Goal: Information Seeking & Learning: Learn about a topic

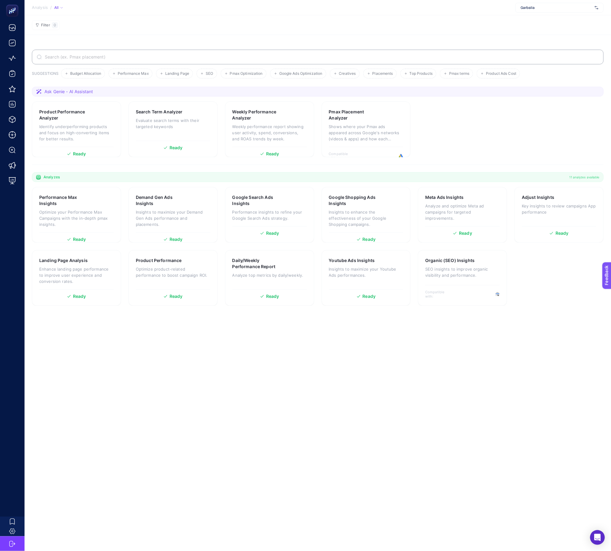
click at [517, 12] on div "Garbalia" at bounding box center [559, 8] width 88 height 10
click at [525, 7] on input "text" at bounding box center [557, 7] width 72 height 5
type input "he-q"
click at [569, 19] on div "[DOMAIN_NAME]" at bounding box center [560, 20] width 88 height 10
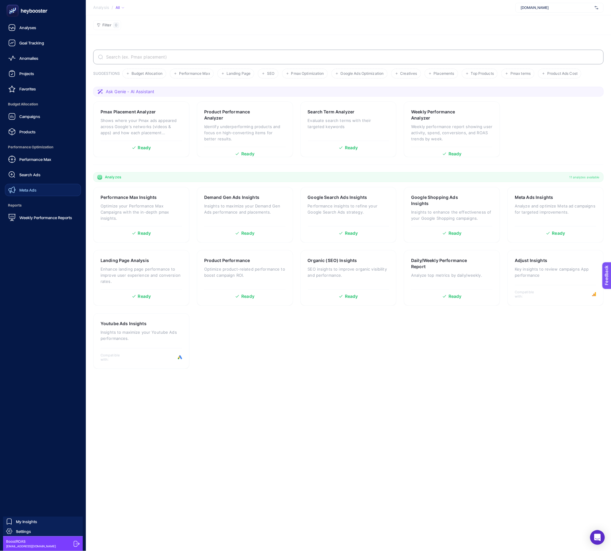
click at [17, 185] on link "Meta Ads" at bounding box center [43, 190] width 76 height 12
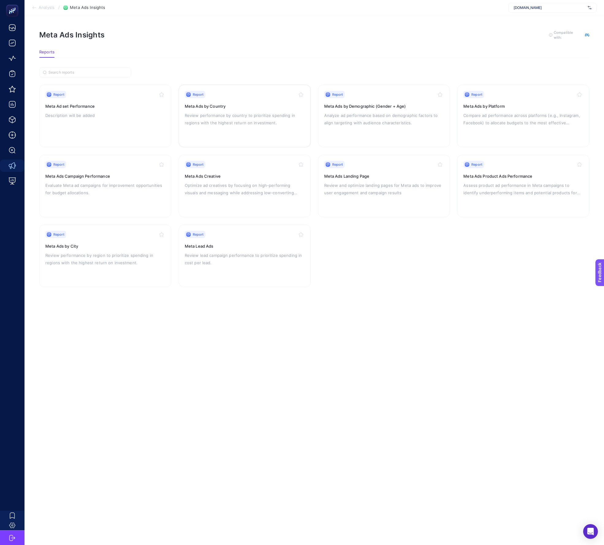
click at [287, 128] on div "Report Meta Ads by Country Review performance by country to prioritize spending…" at bounding box center [245, 116] width 120 height 50
click at [494, 175] on h3 "Meta Ads Product Ads Performance" at bounding box center [524, 176] width 120 height 6
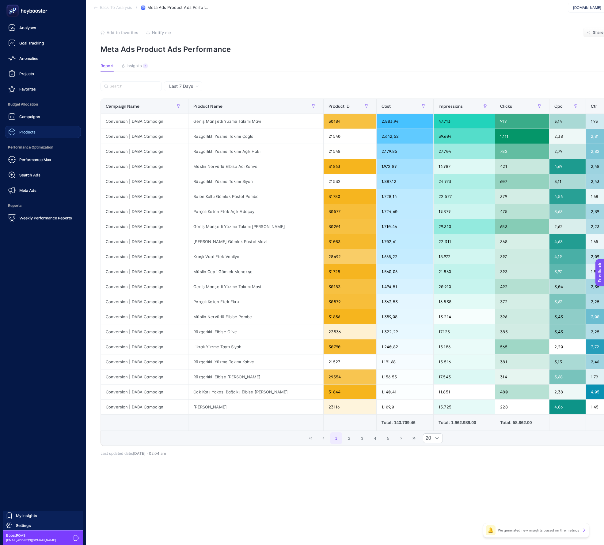
click at [44, 130] on link "Products" at bounding box center [43, 132] width 76 height 12
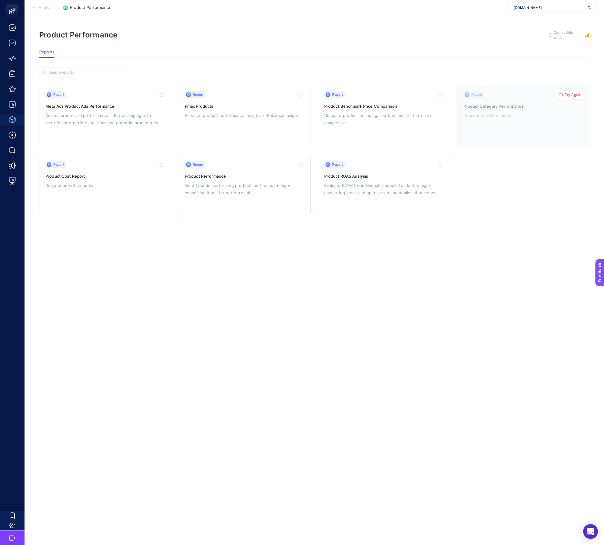
click at [259, 193] on p "Identify underperforming products and focus on high-converting items for better…" at bounding box center [245, 189] width 120 height 15
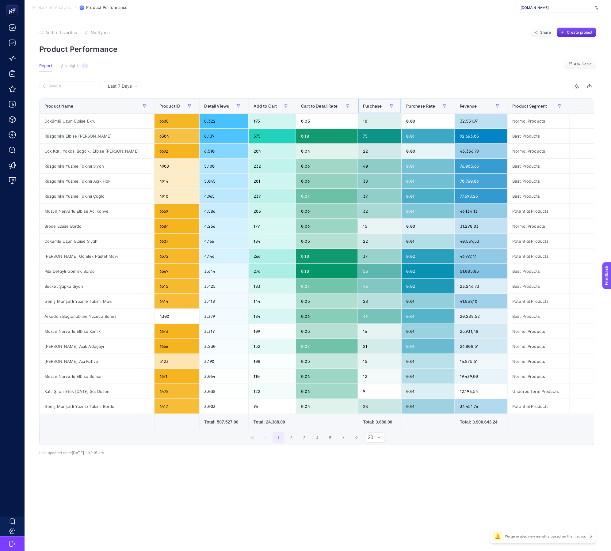
click at [358, 112] on th "Purchase" at bounding box center [379, 106] width 43 height 15
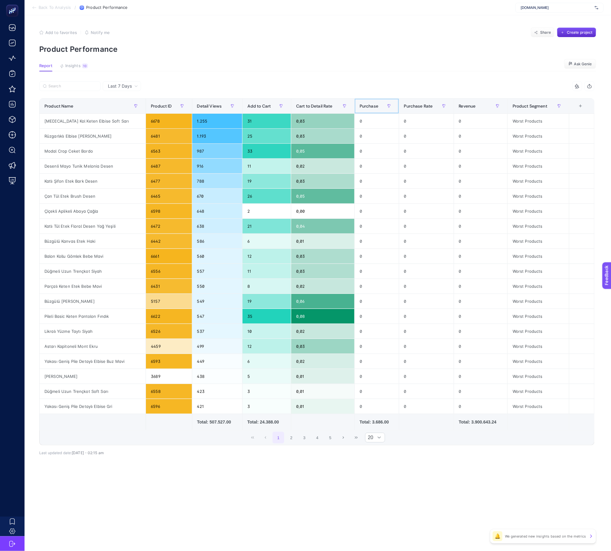
click at [355, 113] on th "Purchase" at bounding box center [377, 106] width 44 height 15
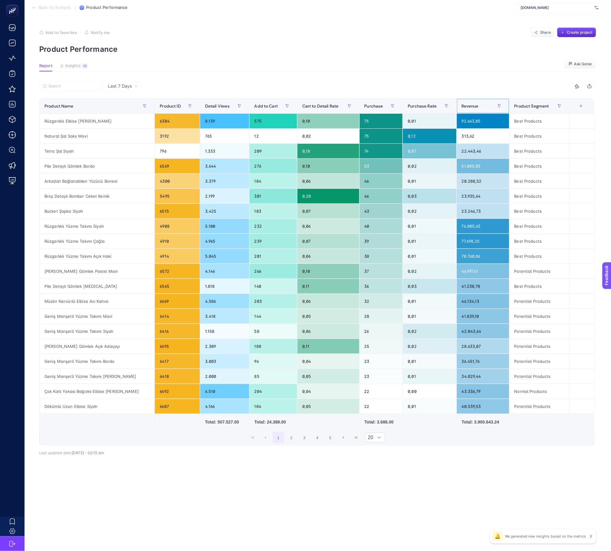
click at [464, 108] on span "Revenue" at bounding box center [470, 106] width 17 height 5
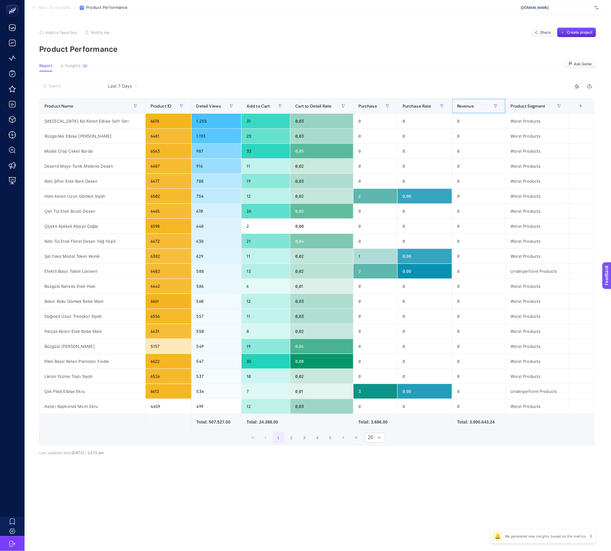
click at [464, 108] on span "Revenue" at bounding box center [465, 106] width 17 height 5
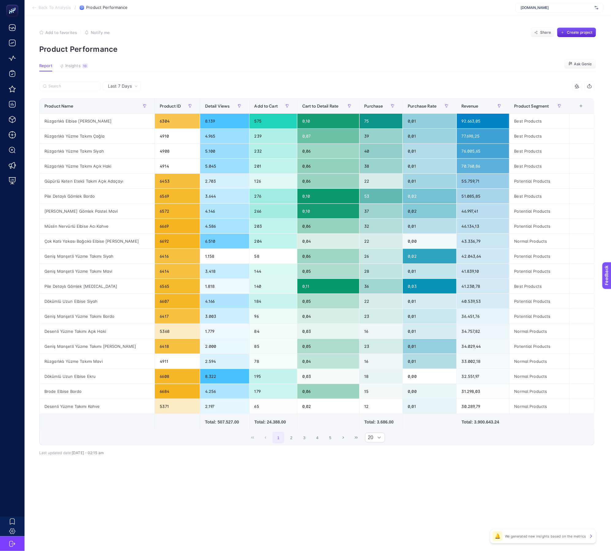
click at [361, 68] on section "Report Insights 10 We generated new insights based on the metrics Ask [PERSON_N…" at bounding box center [317, 67] width 557 height 8
click at [578, 105] on div "+" at bounding box center [581, 106] width 12 height 5
click at [525, 143] on div "Product ID" at bounding box center [523, 142] width 6 height 6
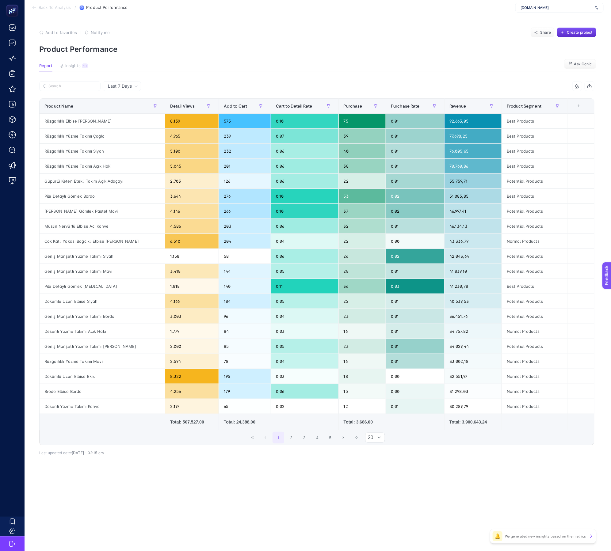
click at [392, 57] on article "Add to favorites false Notify me Share Create project Product Performance Repor…" at bounding box center [318, 283] width 587 height 536
drag, startPoint x: 110, startPoint y: 123, endPoint x: 35, endPoint y: 116, distance: 75.4
click at [35, 116] on div "Last 7 Days 7 items selected Product Name Detail Views Add to Cart Cart to Deta…" at bounding box center [316, 281] width 565 height 401
copy div "Product Name Detail Views Add to Cart Cart to Detail Rate Purchase Purchase Rat…"
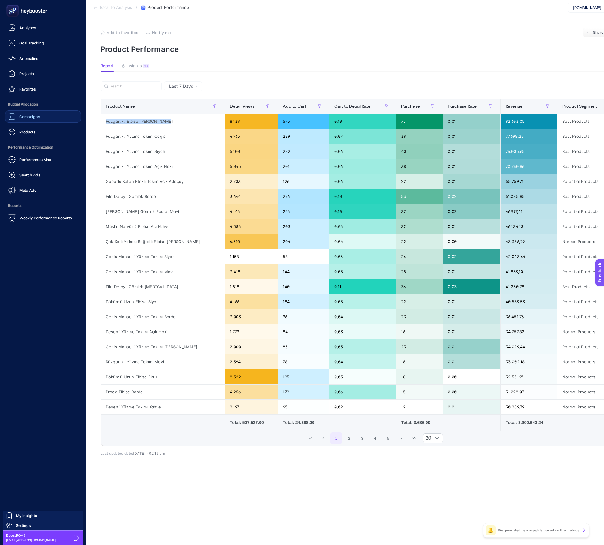
click at [42, 120] on link "Campaigns" at bounding box center [43, 116] width 76 height 12
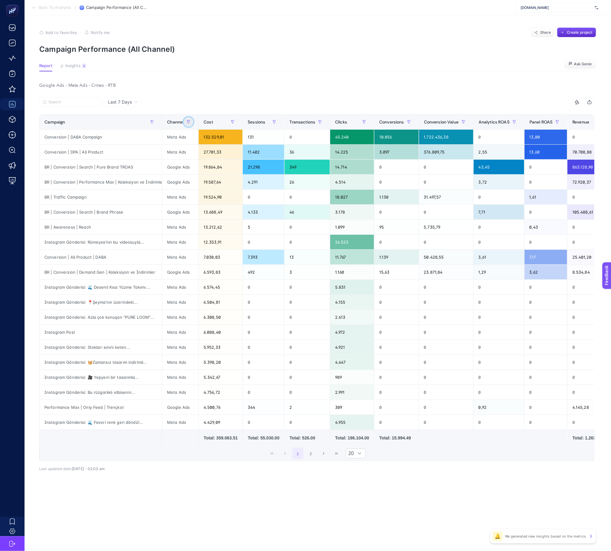
click at [154, 121] on icon "button" at bounding box center [152, 121] width 3 height 3
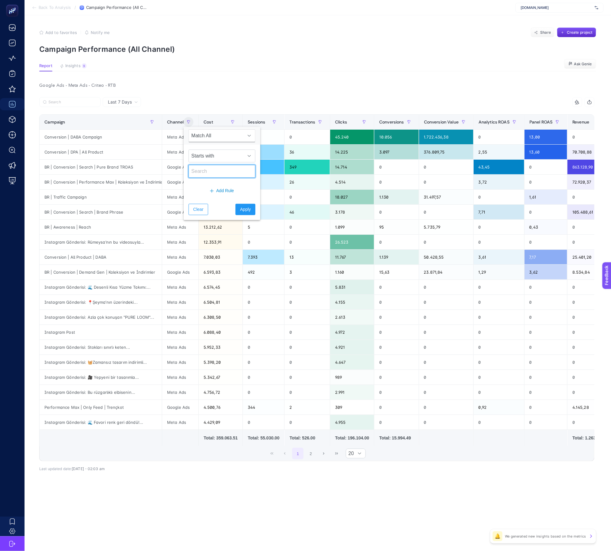
click at [211, 173] on input "text" at bounding box center [222, 171] width 67 height 13
type input "google"
click at [240, 209] on span "Apply" at bounding box center [245, 209] width 11 height 6
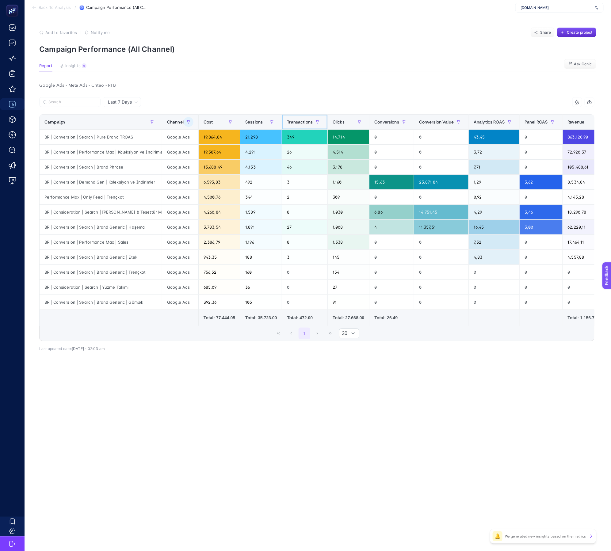
click at [308, 117] on div "Transactions" at bounding box center [305, 122] width 36 height 10
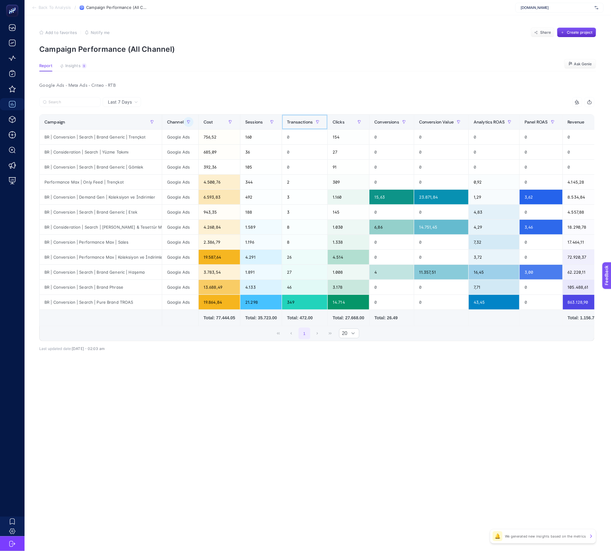
click at [308, 120] on span "Transactions" at bounding box center [300, 122] width 26 height 5
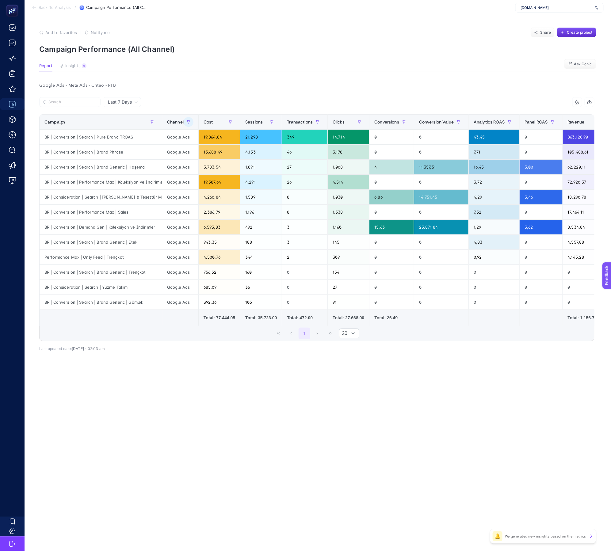
drag, startPoint x: 474, startPoint y: 327, endPoint x: 499, endPoint y: 327, distance: 25.5
click at [502, 325] on tr "Total: 77.444.05 Total: 35.723.00 Total: 472.00 Total: 27.668.00 Total: 26.49 T…" at bounding box center [351, 318] width 623 height 16
drag, startPoint x: 498, startPoint y: 328, endPoint x: 519, endPoint y: 325, distance: 21.6
click at [520, 325] on td at bounding box center [494, 318] width 51 height 16
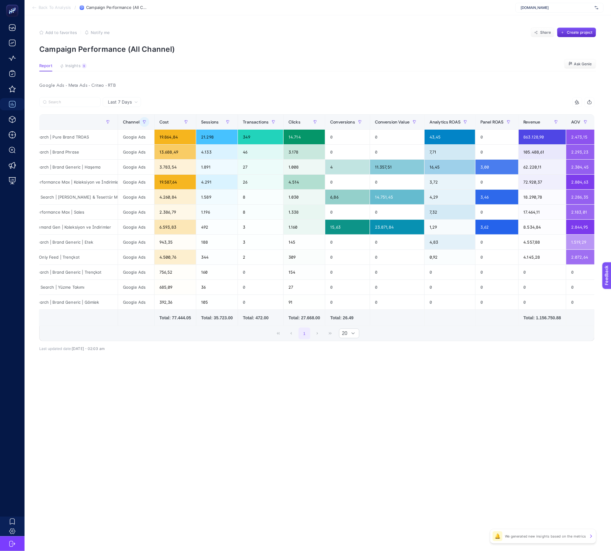
scroll to position [0, 76]
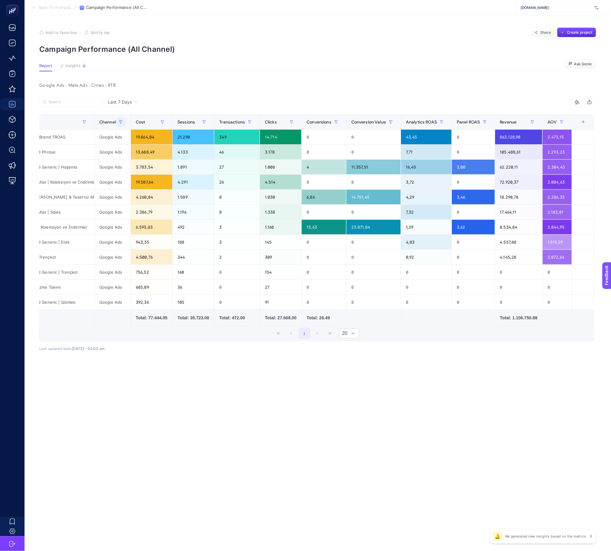
click at [579, 122] on div "+" at bounding box center [584, 122] width 12 height 5
click at [528, 159] on icon "Channel" at bounding box center [528, 158] width 4 height 4
click at [583, 129] on th "11 items selected +" at bounding box center [583, 122] width 22 height 15
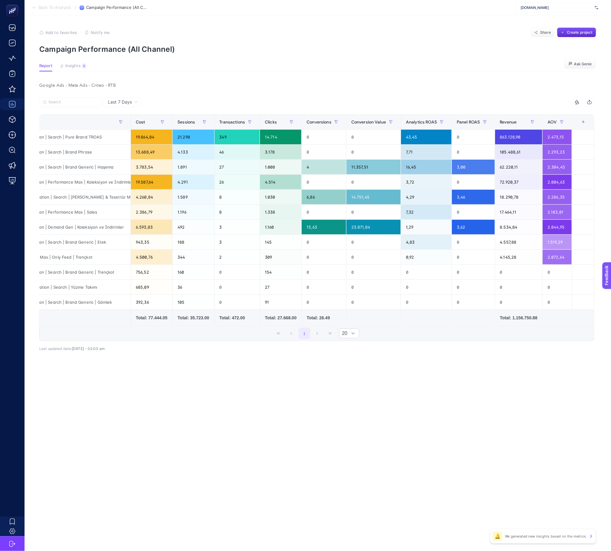
click at [583, 124] on div "+" at bounding box center [584, 122] width 12 height 5
click at [527, 189] on div "Conversions" at bounding box center [528, 191] width 6 height 6
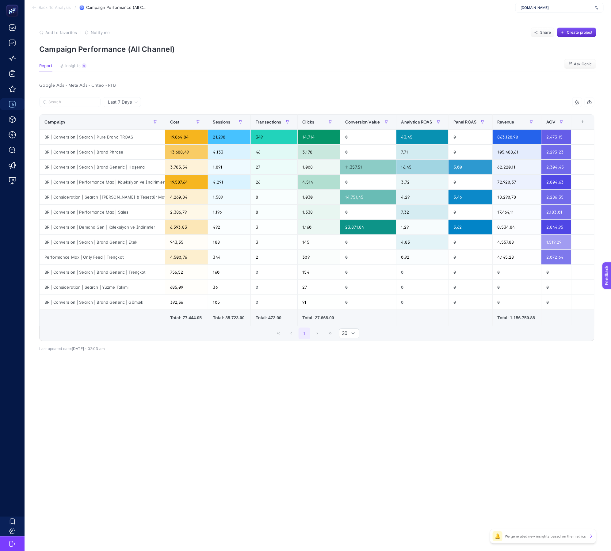
scroll to position [0, 0]
click at [586, 122] on div "+" at bounding box center [583, 122] width 12 height 5
click at [529, 169] on icon "Conversion Value" at bounding box center [527, 169] width 4 height 4
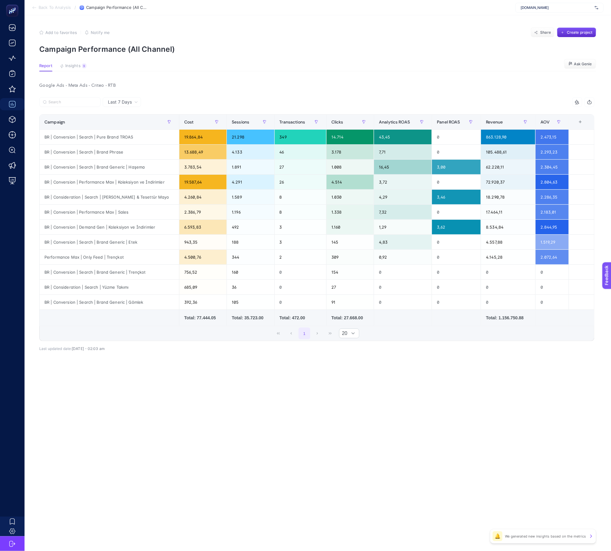
click at [582, 124] on div "+" at bounding box center [581, 122] width 12 height 5
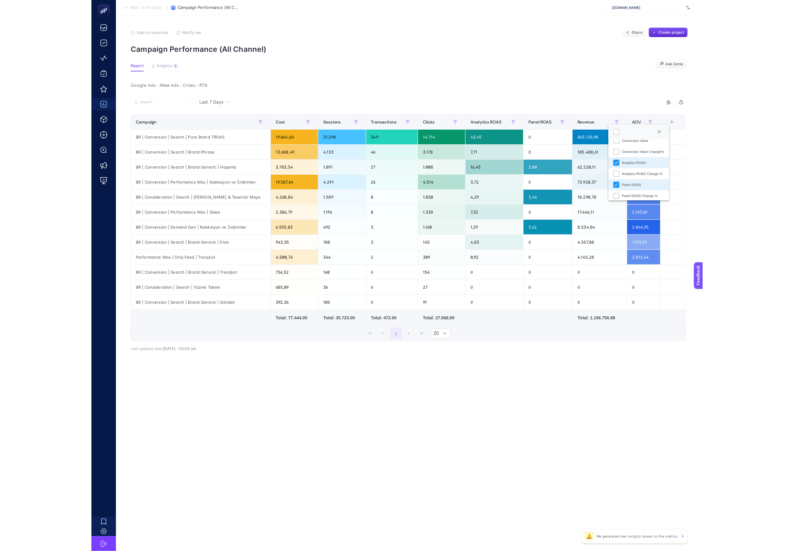
scroll to position [162, 0]
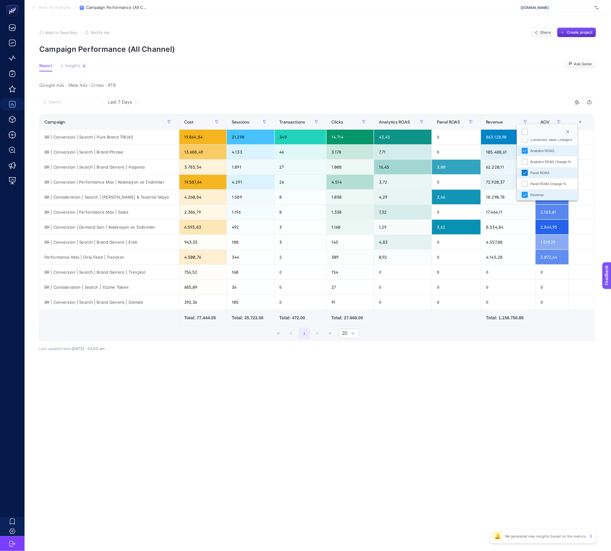
click at [525, 173] on icon "Panel ROAS" at bounding box center [525, 173] width 4 height 4
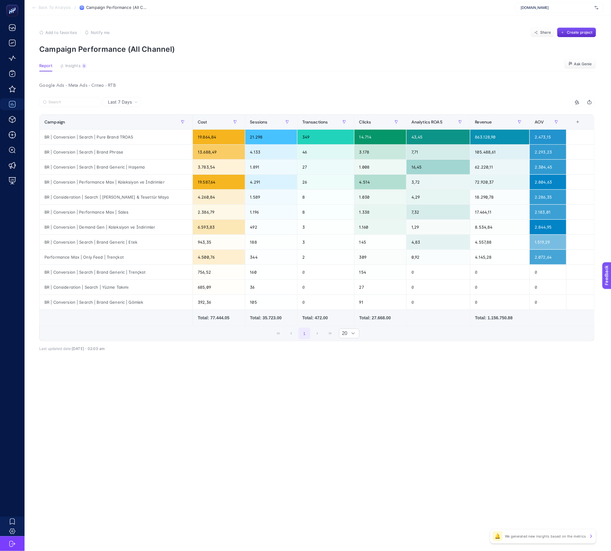
click at [529, 365] on div "Last 7 Days 10 items selected Campaign Cost Sessions Transactions Clicks Analyt…" at bounding box center [316, 237] width 565 height 281
